Goal: Task Accomplishment & Management: Use online tool/utility

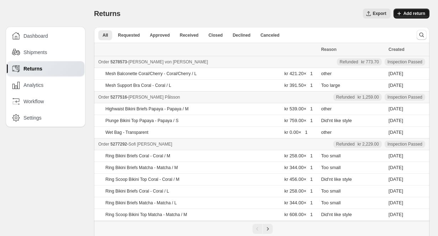
click at [414, 12] on span "Add return" at bounding box center [415, 14] width 22 height 6
click at [412, 12] on span "Add return" at bounding box center [415, 14] width 22 height 6
click at [412, 11] on span "Add return" at bounding box center [415, 14] width 22 height 6
